Goal: Find specific page/section: Find specific page/section

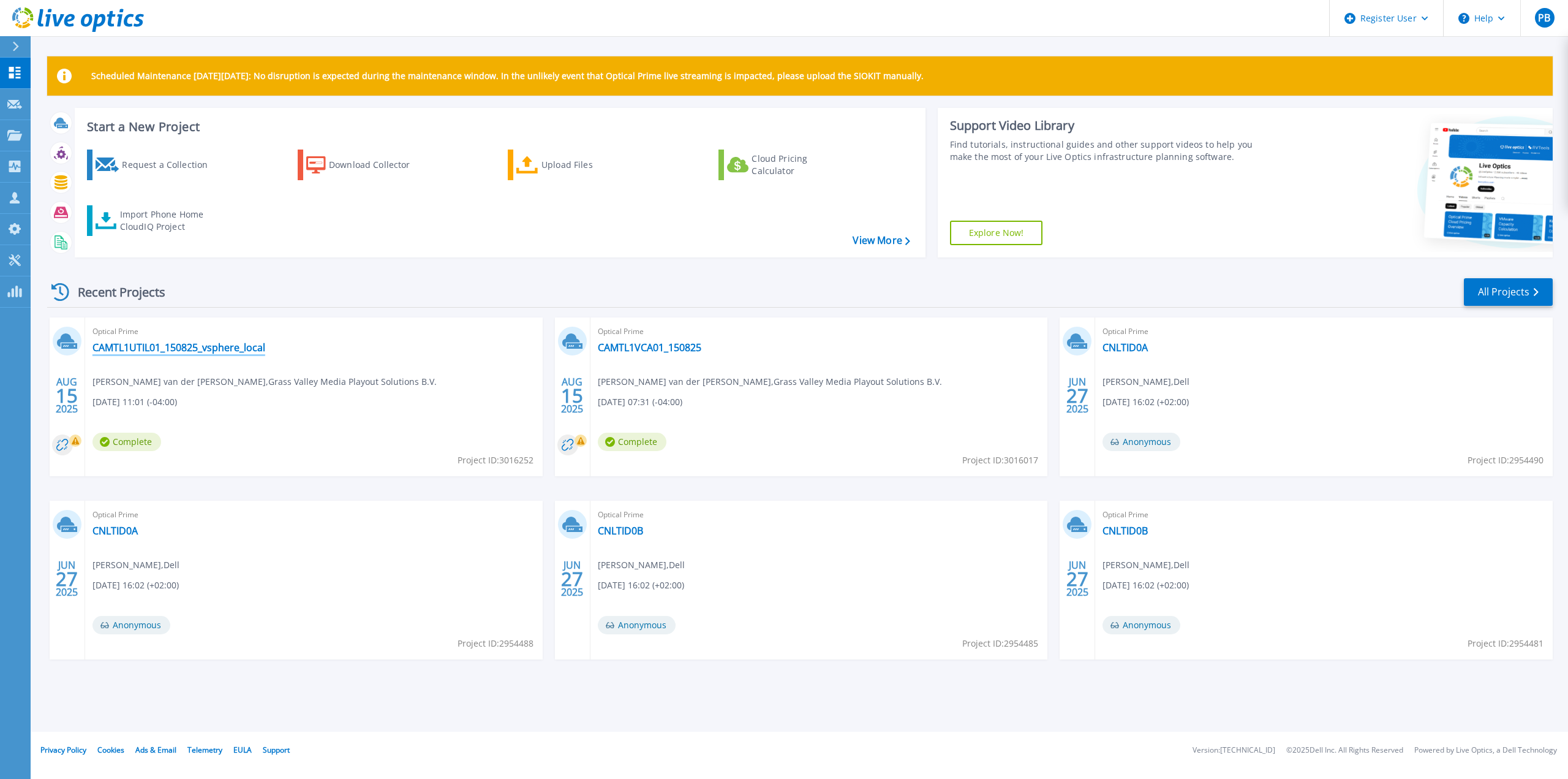
click at [177, 353] on link "CAMTL1UTIL01_150825_vsphere_local" at bounding box center [179, 348] width 173 height 12
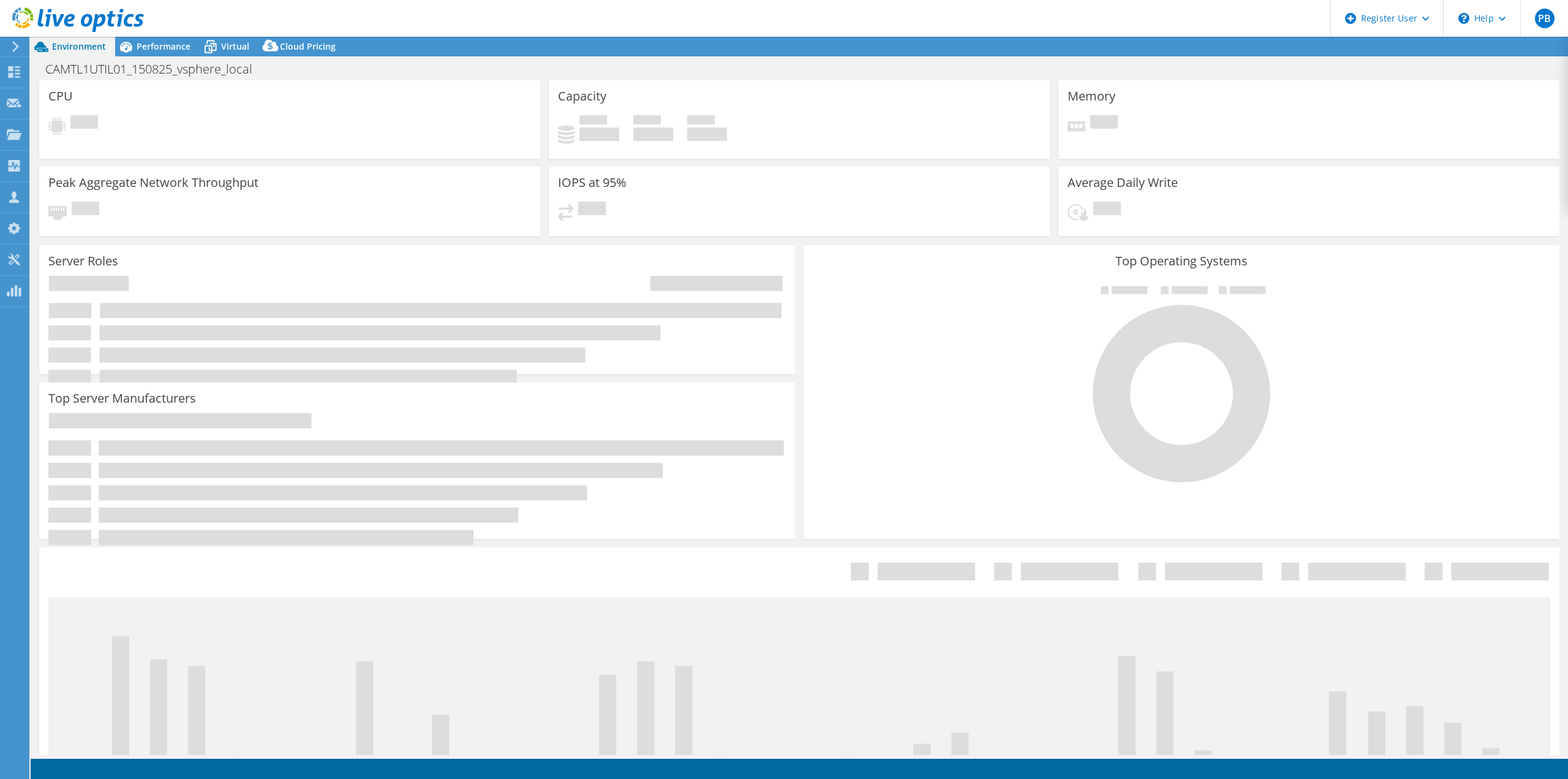
select select "USD"
select select "EUFrankfurt"
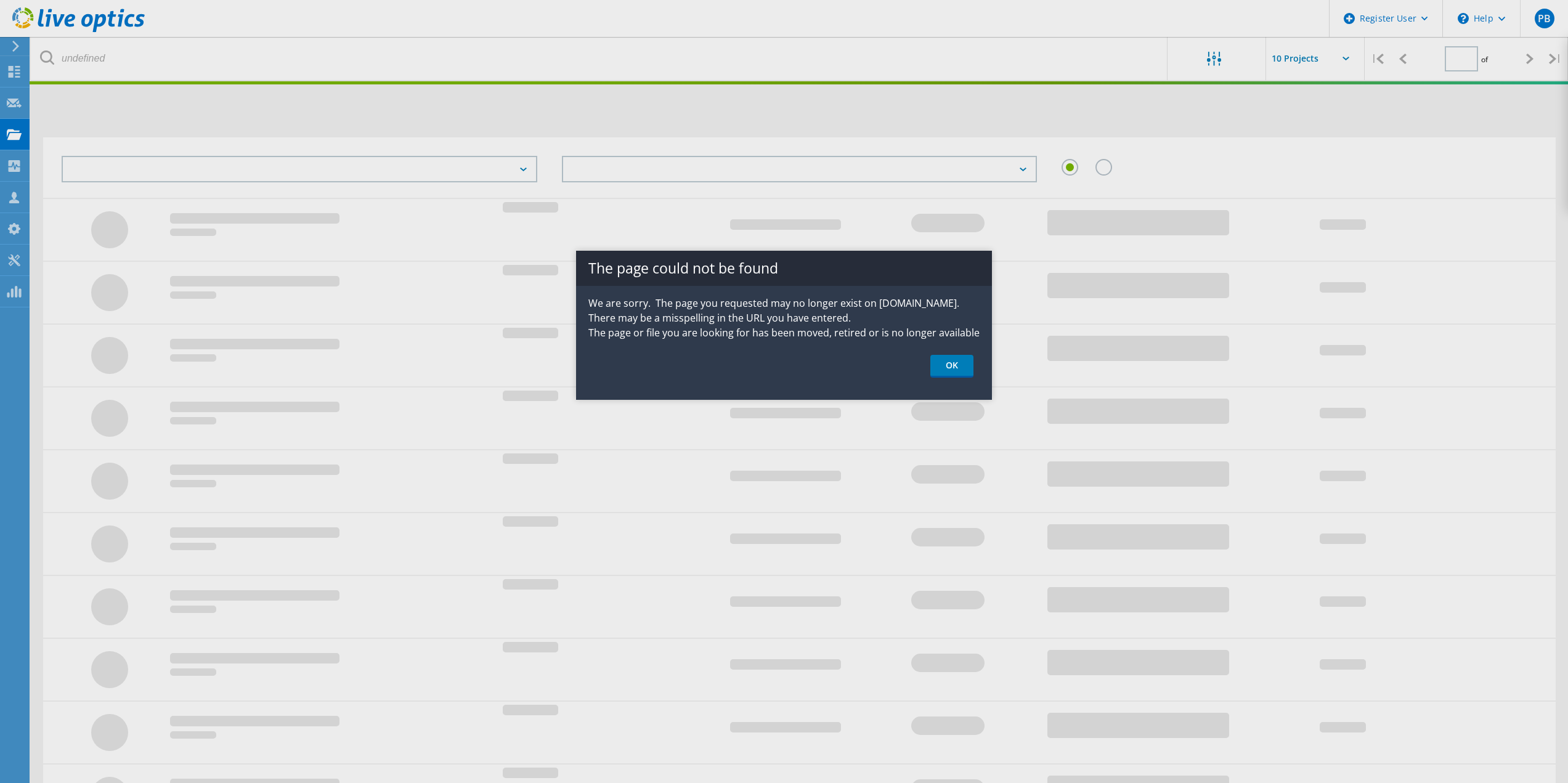
type input "1"
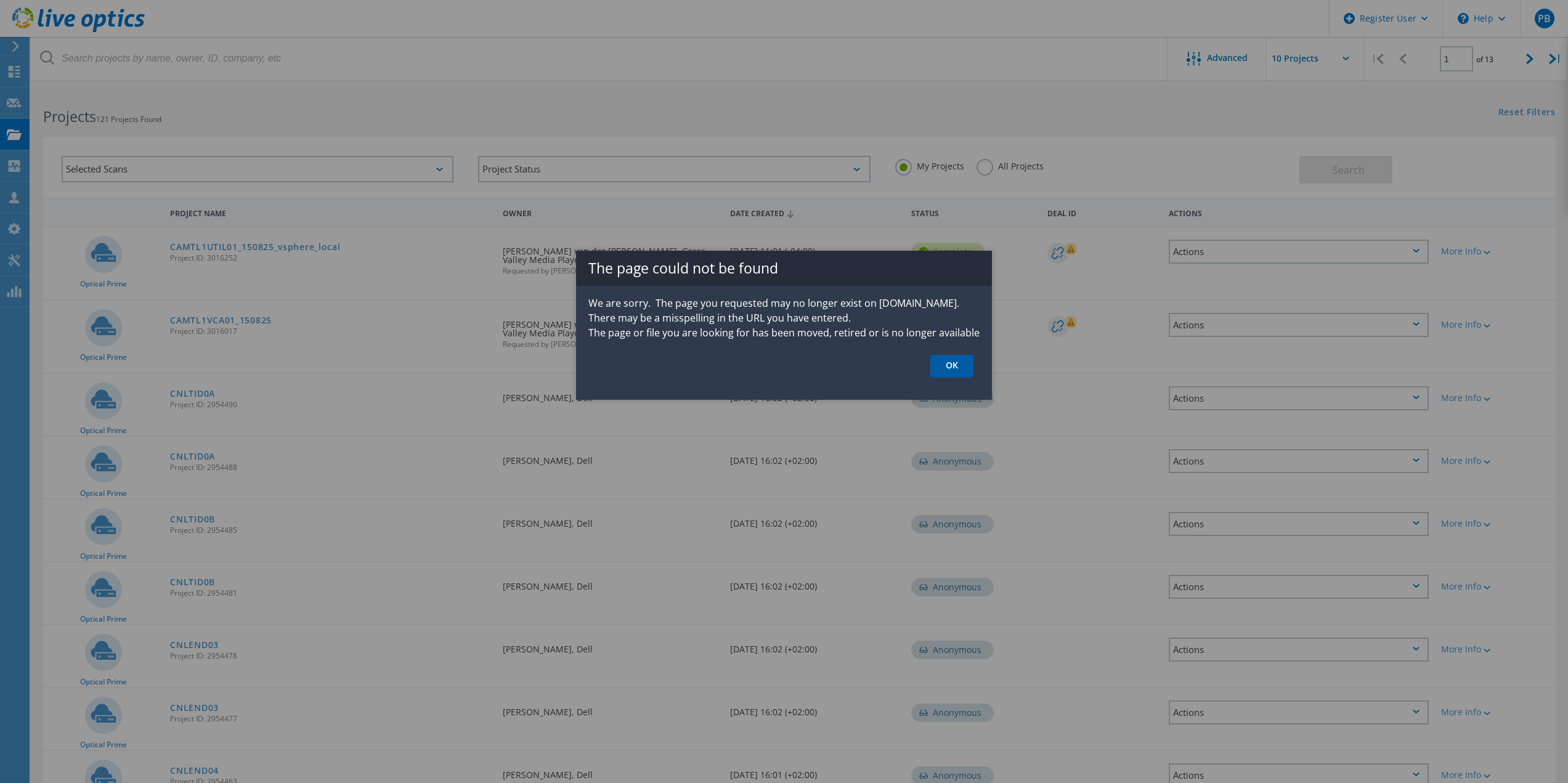
click at [950, 372] on link "OK" at bounding box center [951, 366] width 43 height 23
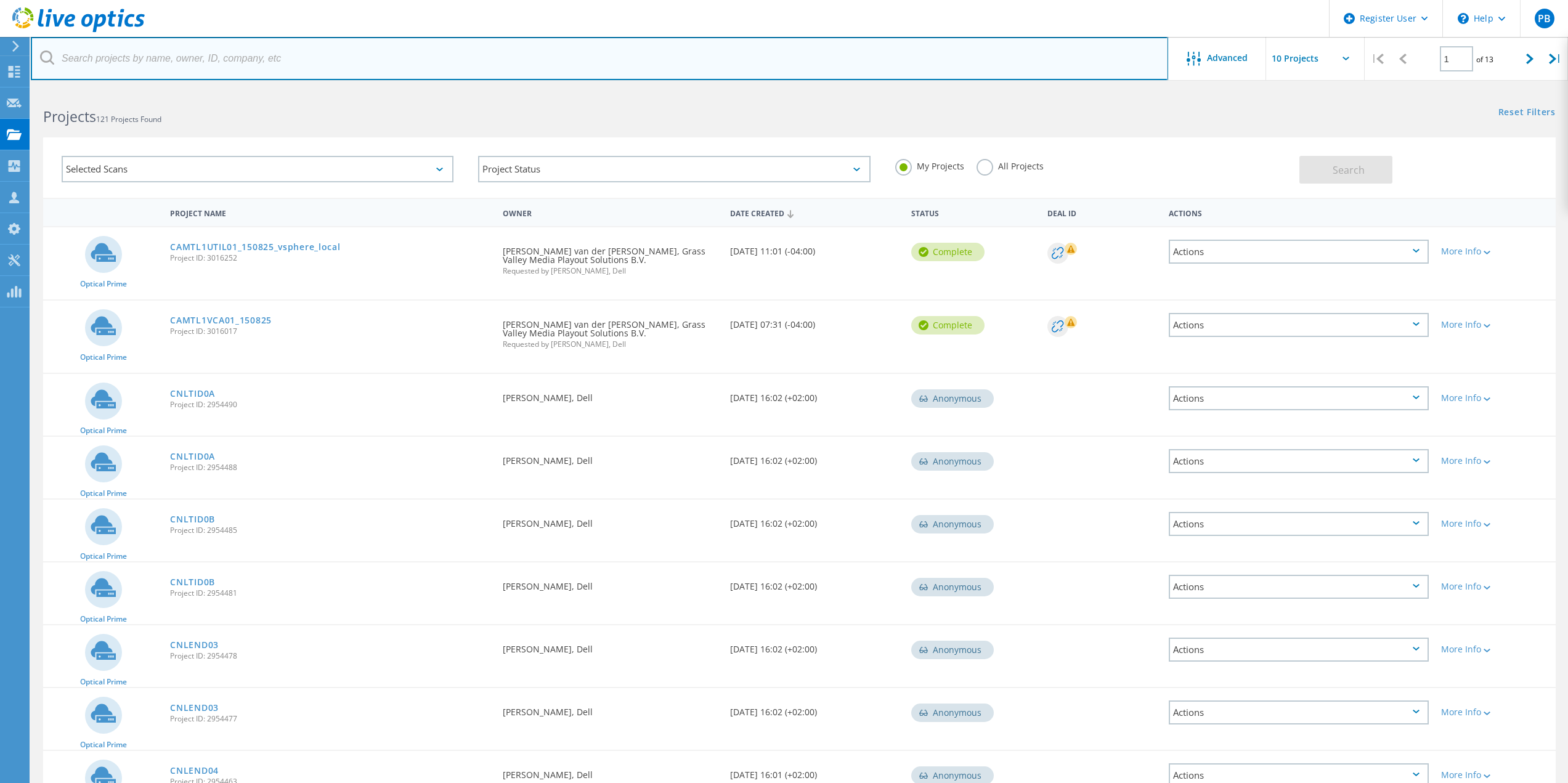
click at [108, 59] on input "text" at bounding box center [599, 58] width 1137 height 43
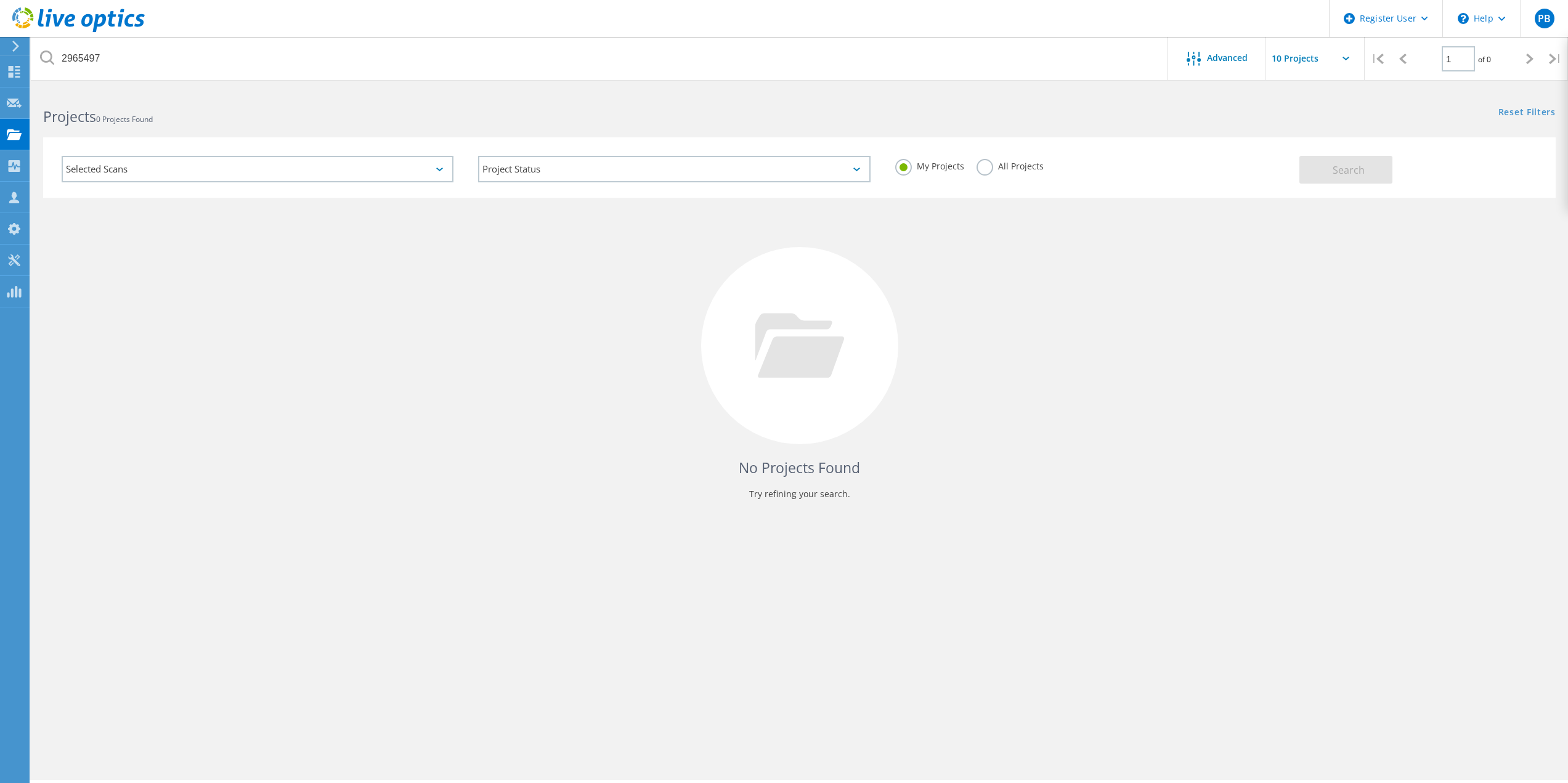
click at [1001, 174] on div "All Projects" at bounding box center [1010, 167] width 67 height 18
click at [984, 170] on label "All Projects" at bounding box center [1010, 164] width 67 height 12
click at [0, 0] on input "All Projects" at bounding box center [0, 0] width 0 height 0
click at [1324, 167] on button "Search" at bounding box center [1346, 170] width 93 height 28
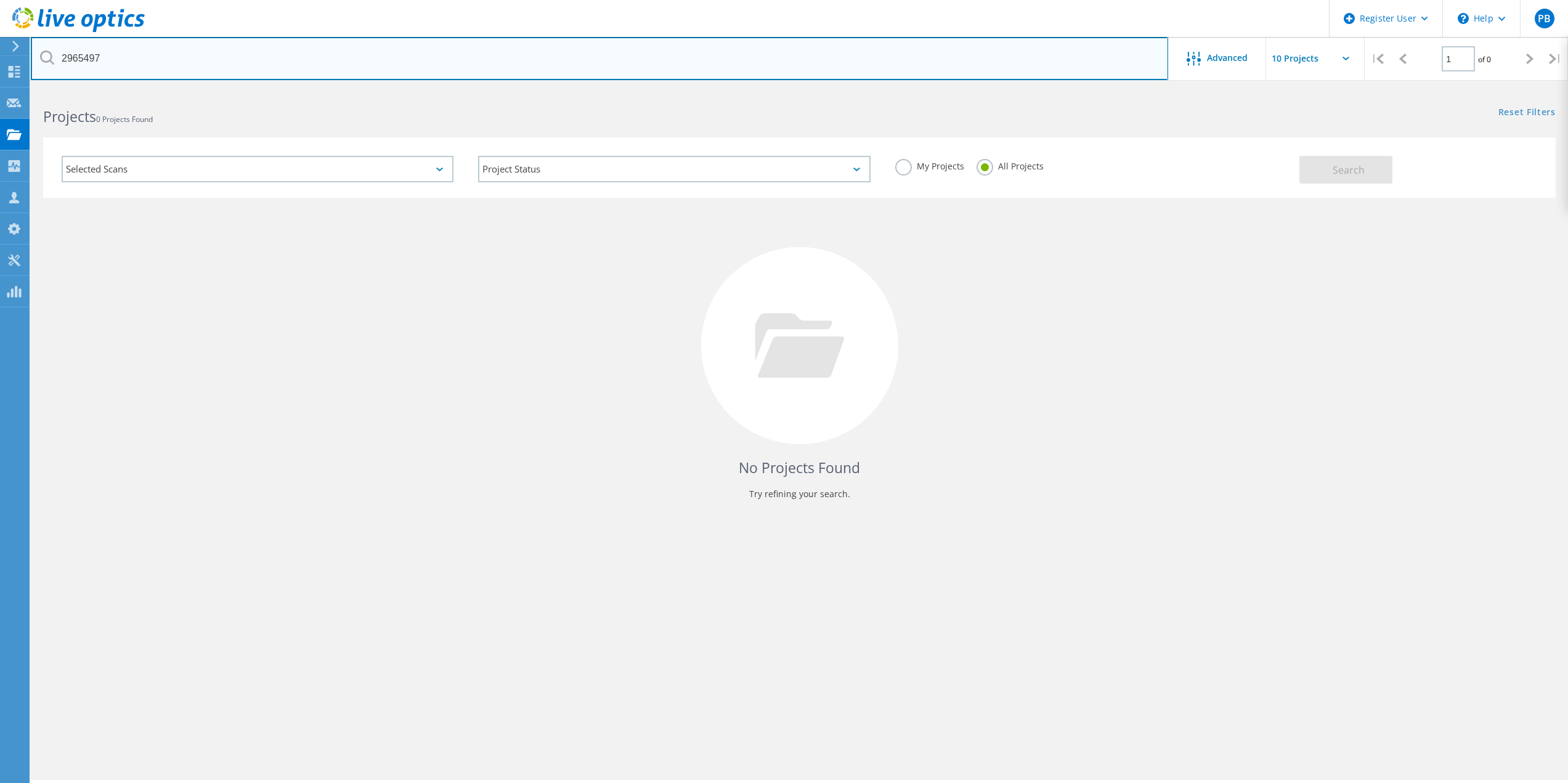
click at [488, 59] on input "2965497" at bounding box center [599, 58] width 1137 height 43
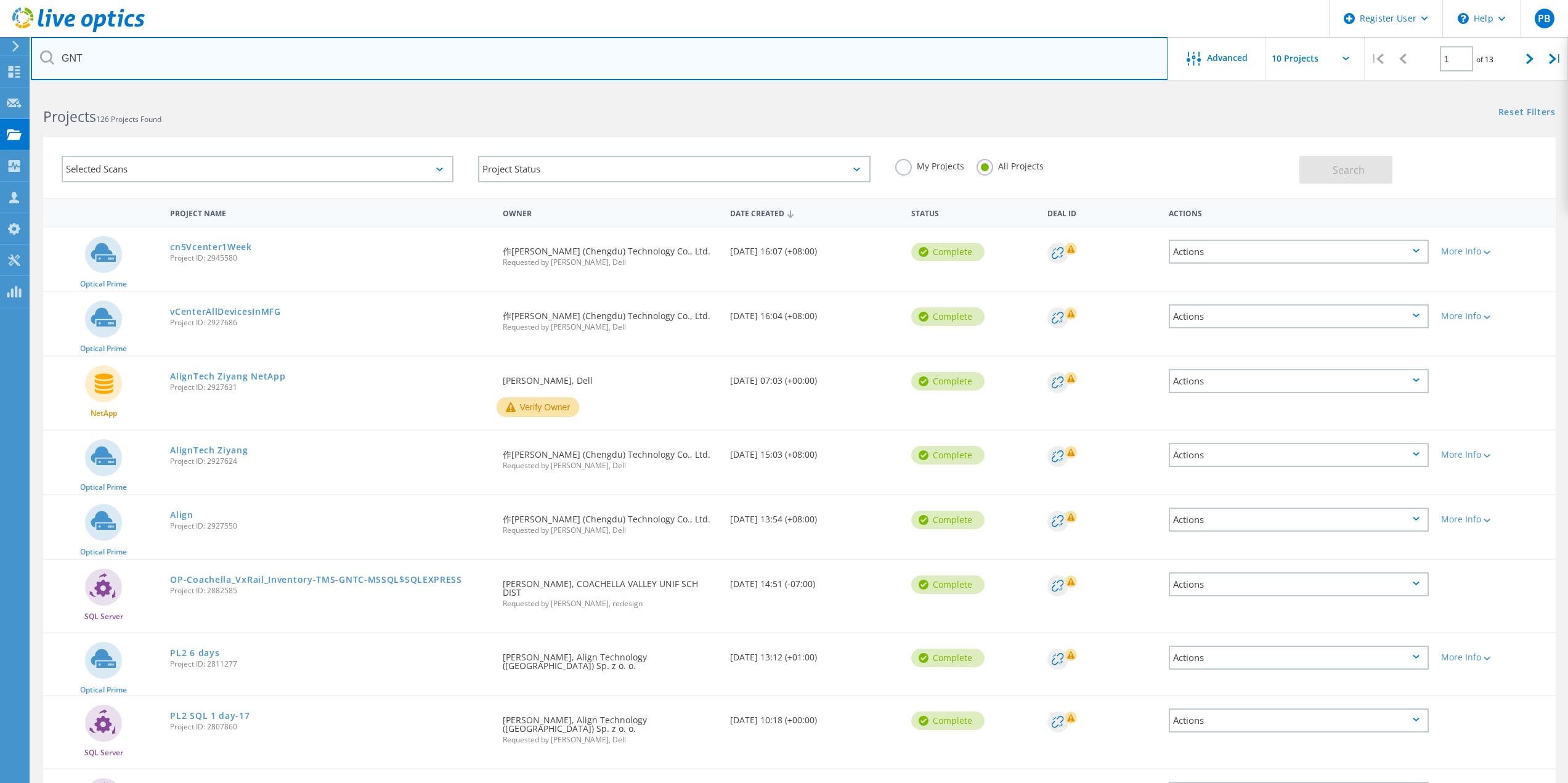
click at [214, 68] on input "GNT" at bounding box center [599, 58] width 1137 height 43
type input "Geinsberg"
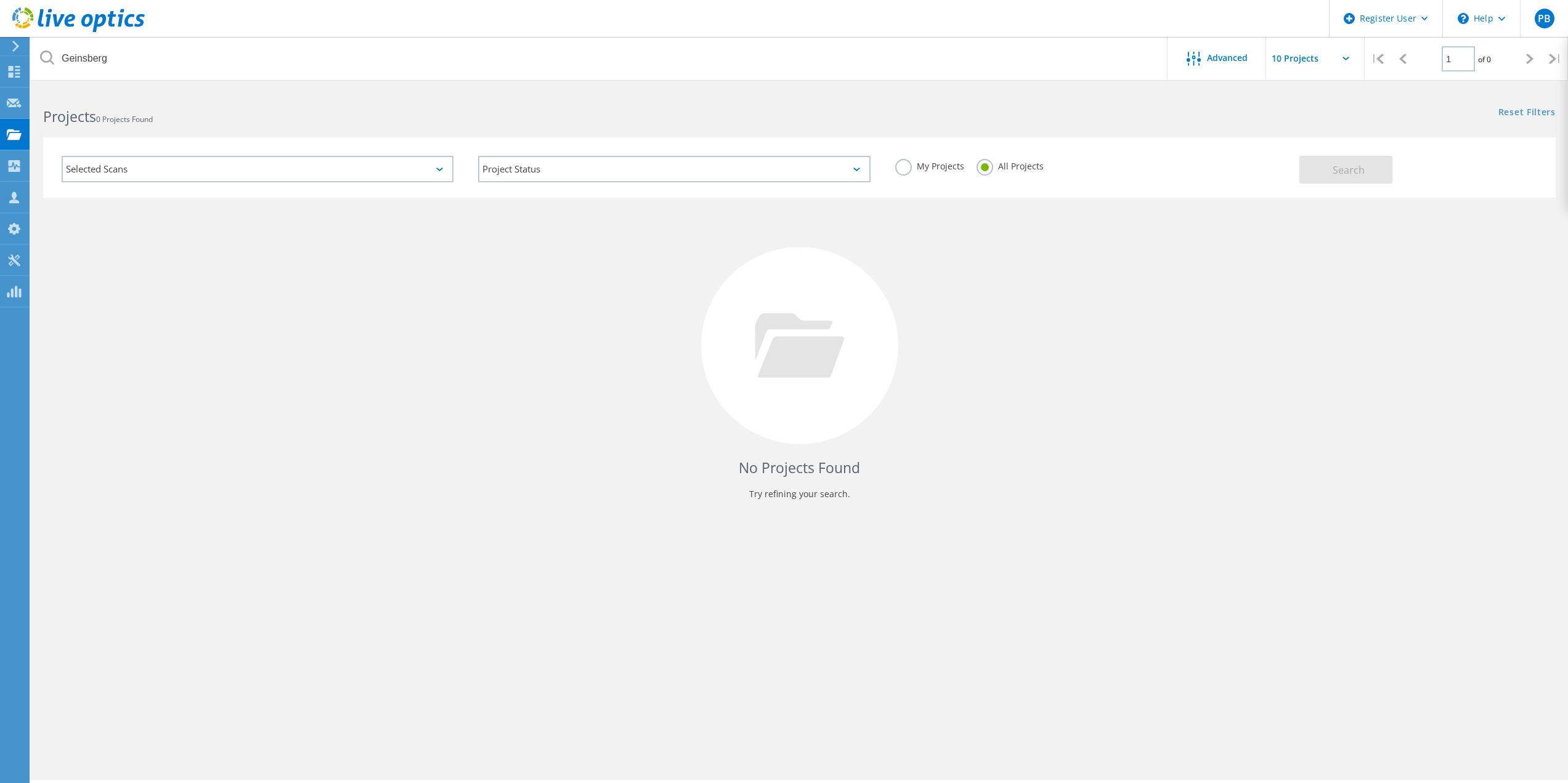
click at [902, 153] on div "My Projects All Projects" at bounding box center [1091, 166] width 416 height 46
click at [903, 167] on label "My Projects" at bounding box center [929, 164] width 69 height 12
click at [0, 0] on input "My Projects" at bounding box center [0, 0] width 0 height 0
